Goal: Task Accomplishment & Management: Manage account settings

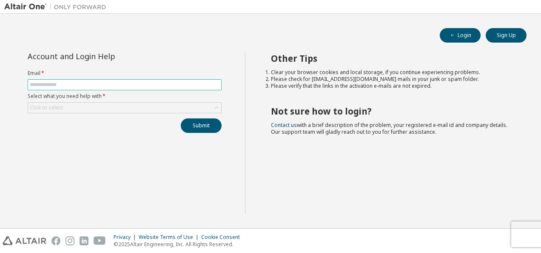
click at [175, 82] on input "text" at bounding box center [125, 84] width 190 height 7
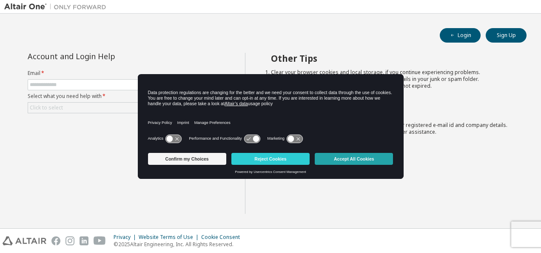
click at [354, 155] on button "Accept All Cookies" at bounding box center [354, 159] width 78 height 12
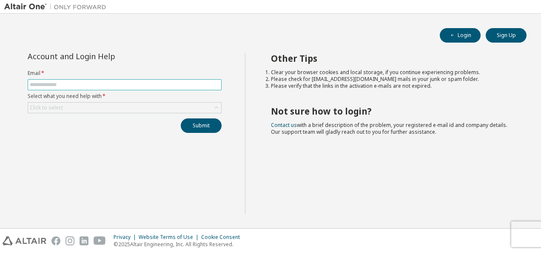
click at [154, 79] on span at bounding box center [125, 84] width 194 height 11
click at [166, 85] on input "text" at bounding box center [125, 84] width 190 height 7
click at [164, 85] on input "text" at bounding box center [125, 84] width 190 height 7
paste input "**********"
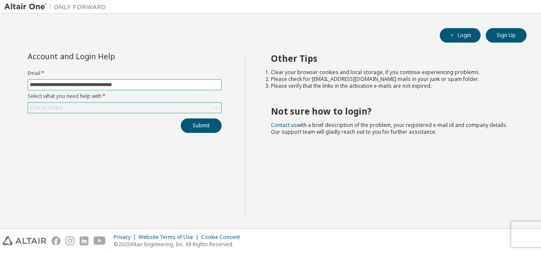
type input "**********"
click at [154, 106] on div "Click to select" at bounding box center [124, 107] width 193 height 10
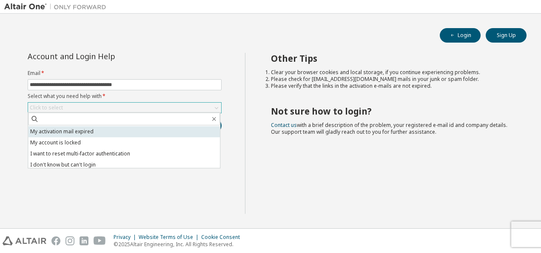
scroll to position [24, 0]
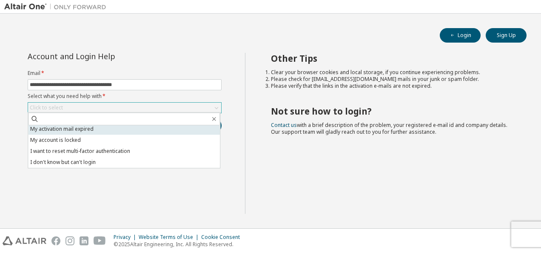
click at [106, 153] on li "I want to reset multi-factor authentication" at bounding box center [124, 150] width 192 height 11
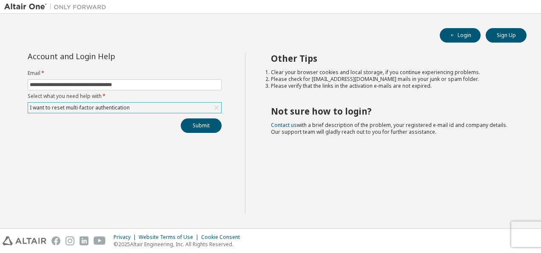
click at [122, 105] on div "I want to reset multi-factor authentication" at bounding box center [79, 107] width 102 height 9
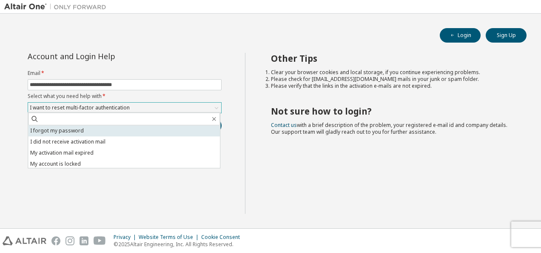
click at [81, 128] on li "I forgot my password" at bounding box center [124, 130] width 192 height 11
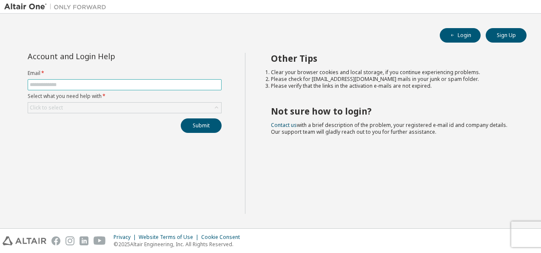
click at [107, 83] on input "text" at bounding box center [125, 84] width 190 height 7
click at [99, 86] on input "text" at bounding box center [125, 84] width 190 height 7
paste input "**********"
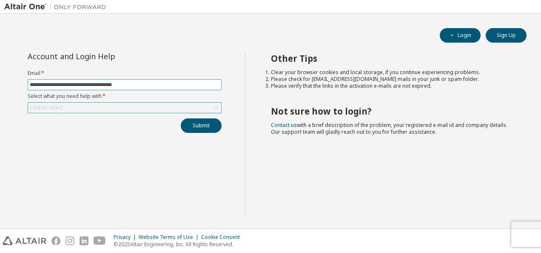
type input "**********"
click at [106, 111] on div "Click to select" at bounding box center [124, 107] width 193 height 10
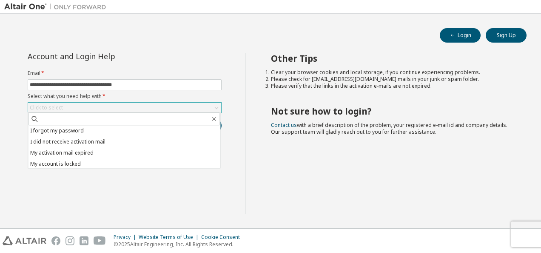
click at [132, 104] on div "Click to select" at bounding box center [124, 107] width 193 height 10
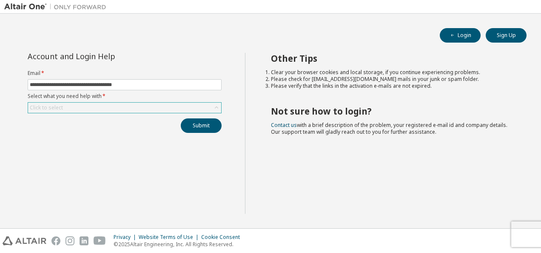
click at [132, 104] on div "Click to select" at bounding box center [124, 107] width 193 height 10
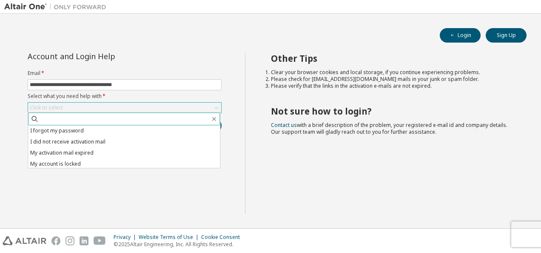
click at [141, 116] on input "text" at bounding box center [124, 118] width 171 height 9
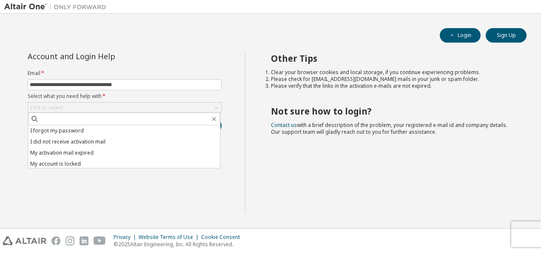
click at [314, 165] on div "Other Tips Clear your browser cookies and local storage, if you continue experi…" at bounding box center [391, 133] width 292 height 161
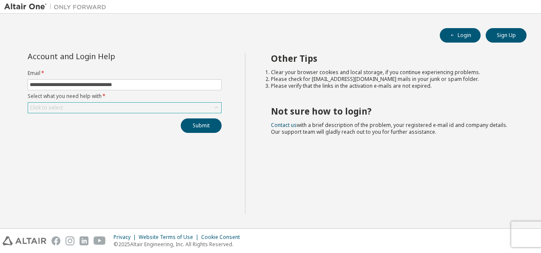
click at [117, 106] on div "Click to select" at bounding box center [124, 107] width 193 height 10
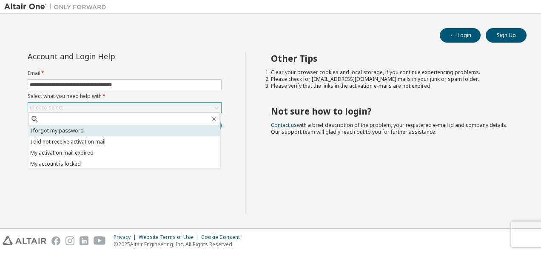
click at [83, 128] on li "I forgot my password" at bounding box center [124, 130] width 192 height 11
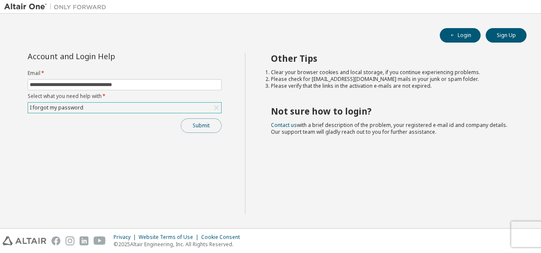
click at [199, 122] on button "Submit" at bounding box center [201, 125] width 41 height 14
